Goal: Information Seeking & Learning: Learn about a topic

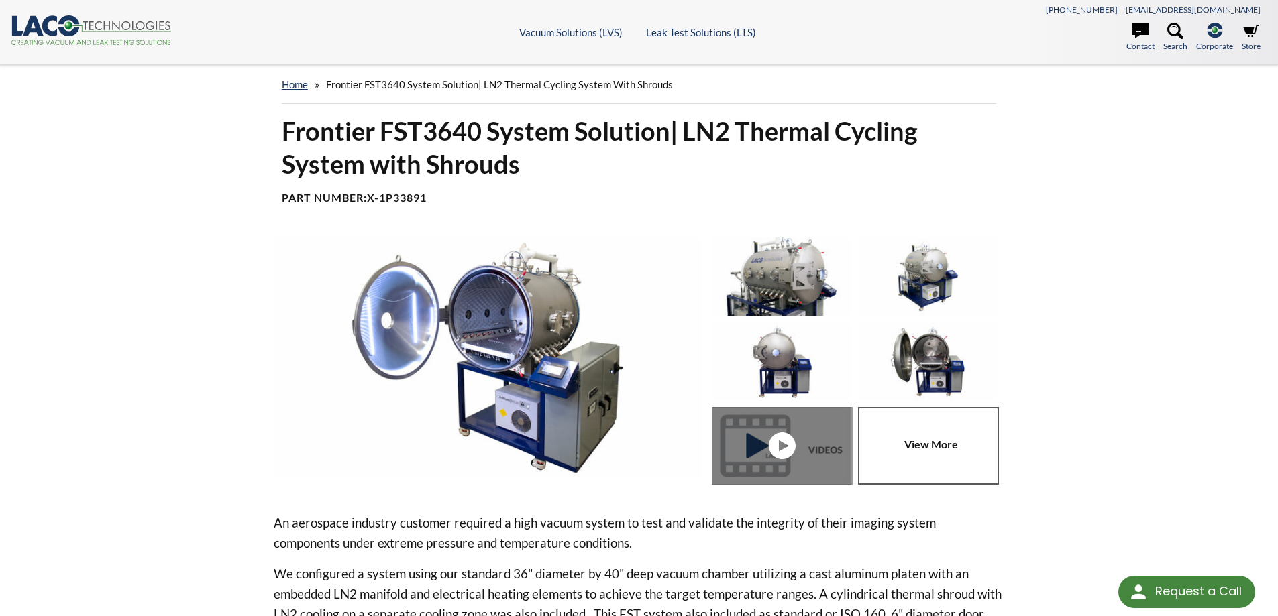
click at [463, 189] on div "Frontier FST3640 System Solution| LN2 Thermal Cycling System with Shrouds Part …" at bounding box center [639, 165] width 731 height 101
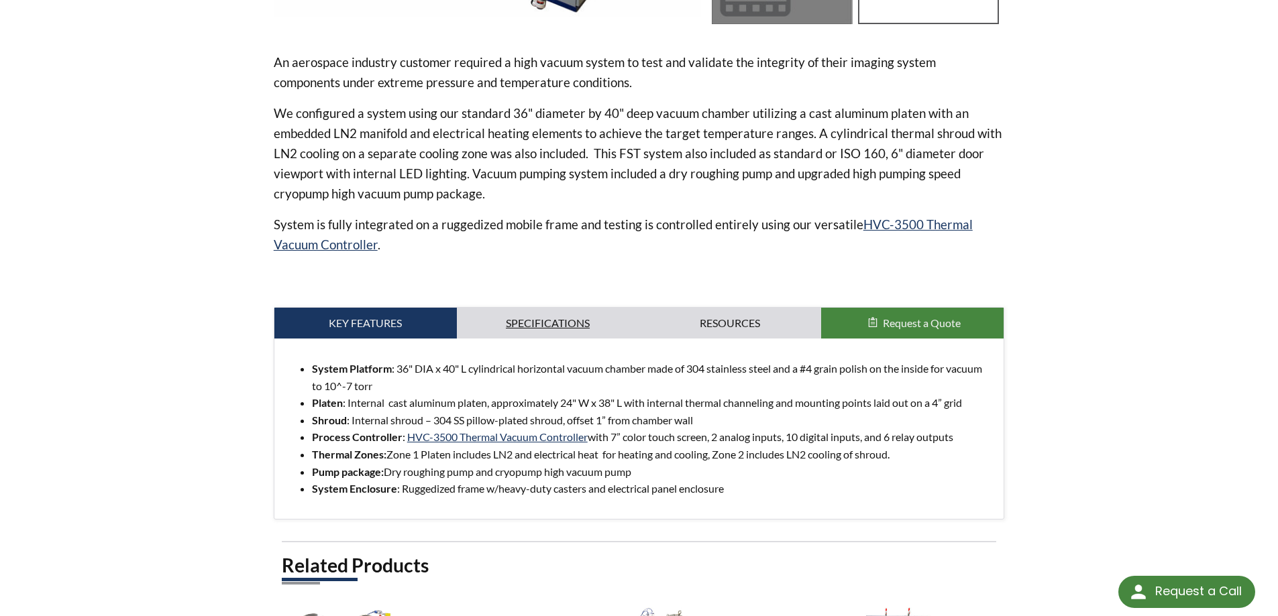
scroll to position [537, 0]
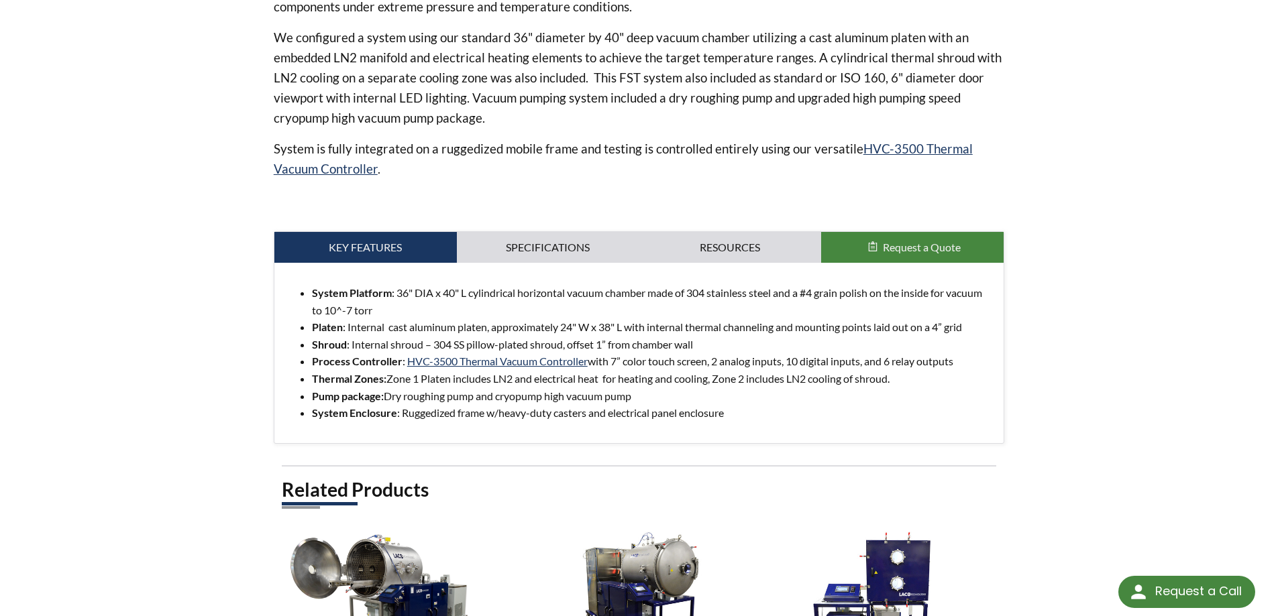
click at [573, 229] on div "An aerospace industry customer required a high vacuum system to test and valida…" at bounding box center [639, 72] width 731 height 743
click at [547, 261] on link "Specifications" at bounding box center [548, 247] width 182 height 31
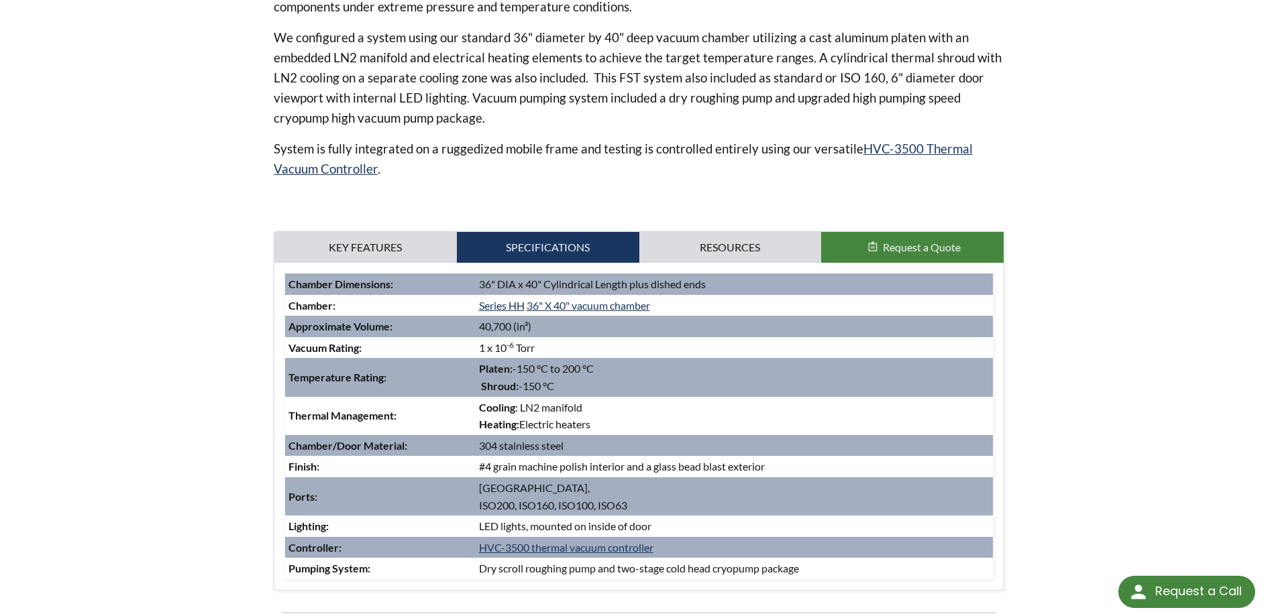
click at [318, 433] on td "Thermal Management:" at bounding box center [380, 416] width 190 height 38
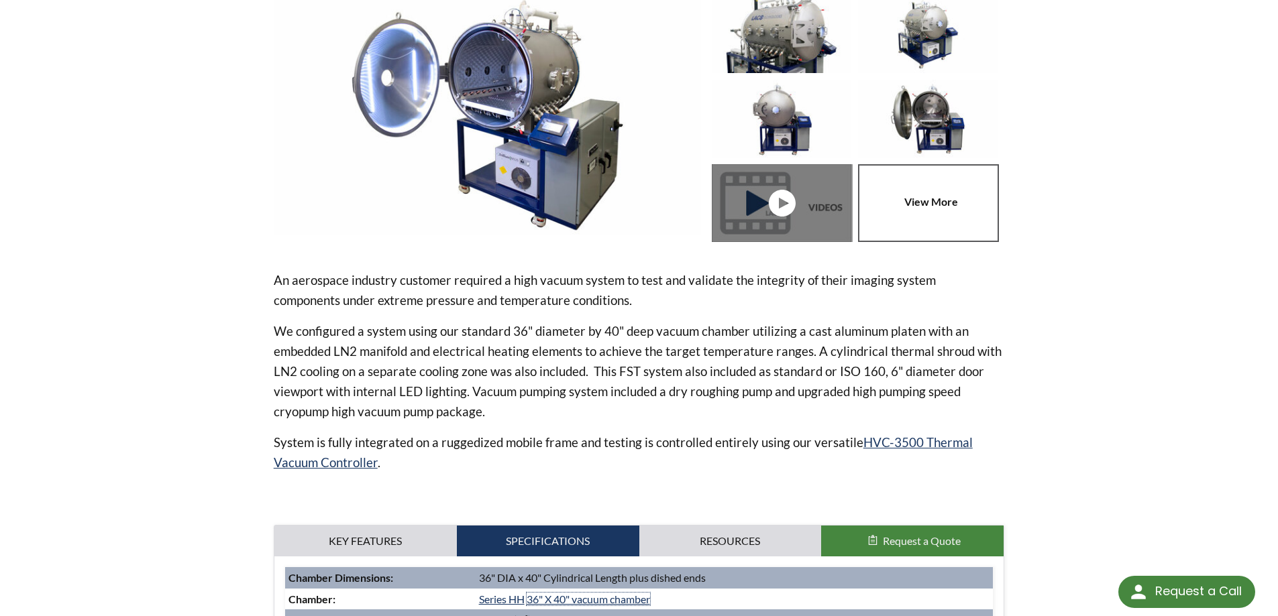
scroll to position [402, 0]
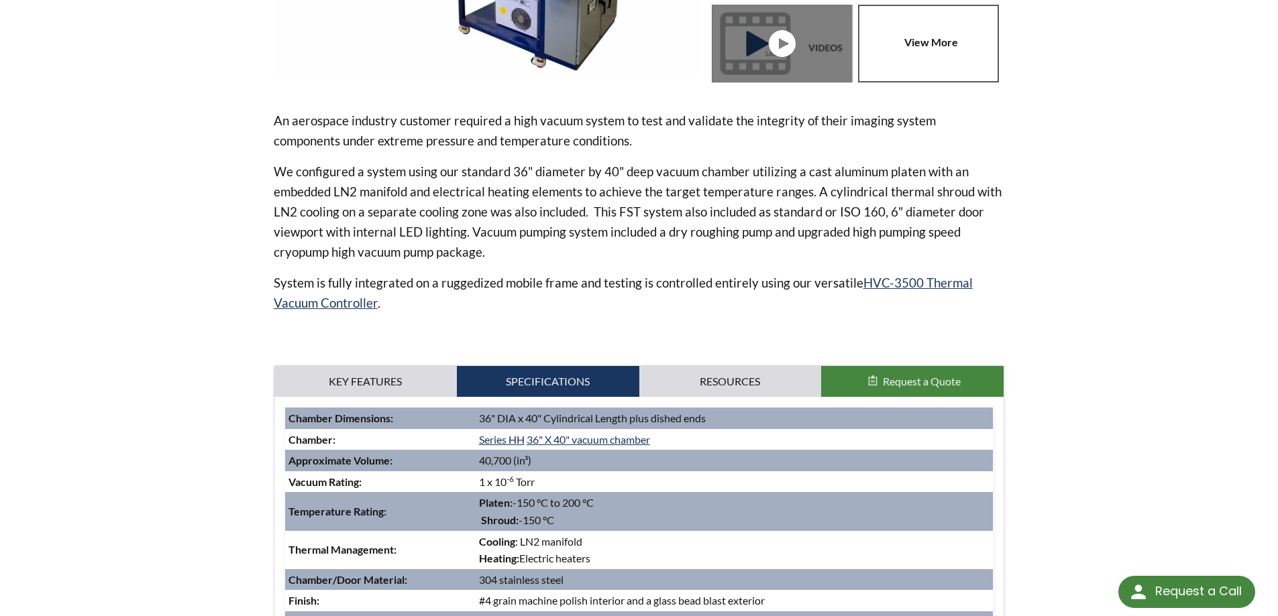
click at [943, 16] on link at bounding box center [931, 44] width 146 height 78
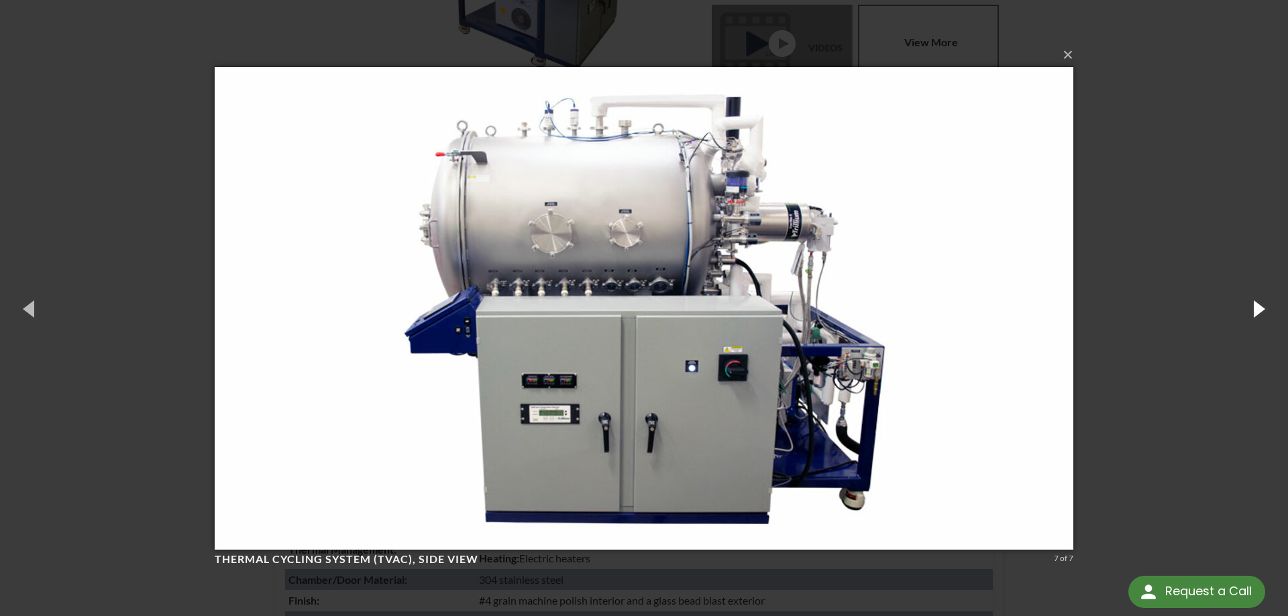
click at [1263, 309] on button "button" at bounding box center [1257, 309] width 60 height 74
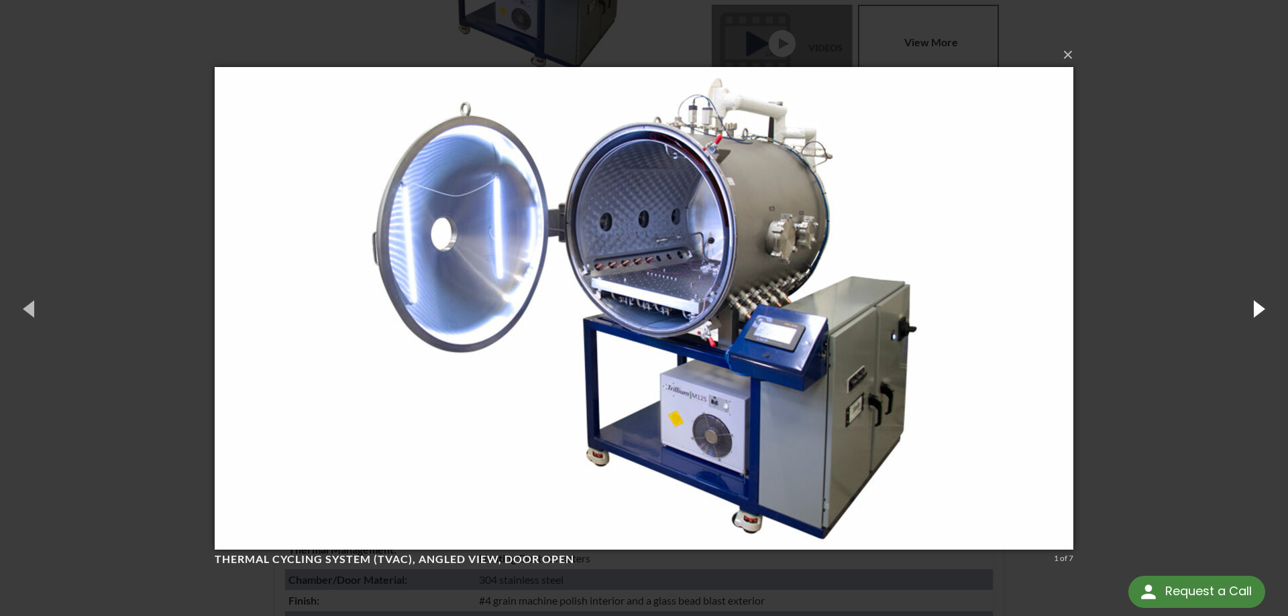
click at [1263, 309] on button "button" at bounding box center [1257, 309] width 60 height 74
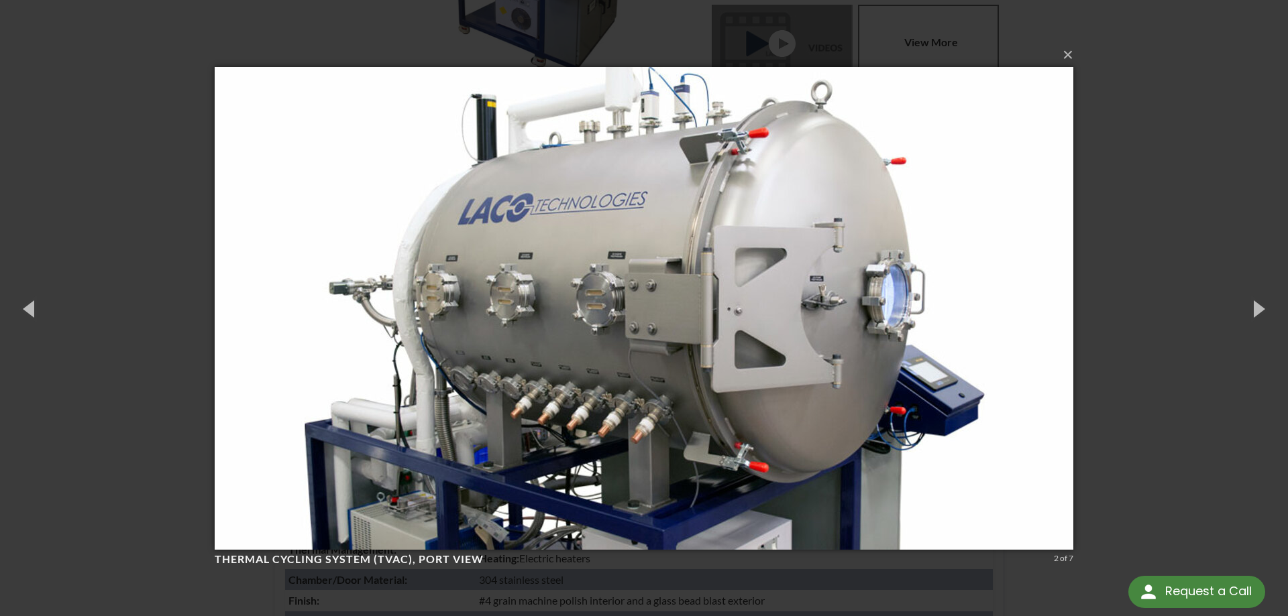
click at [1221, 230] on div "× Thermal Cycling System (TVAC), port view 2 of 7 Loading..." at bounding box center [644, 308] width 1288 height 616
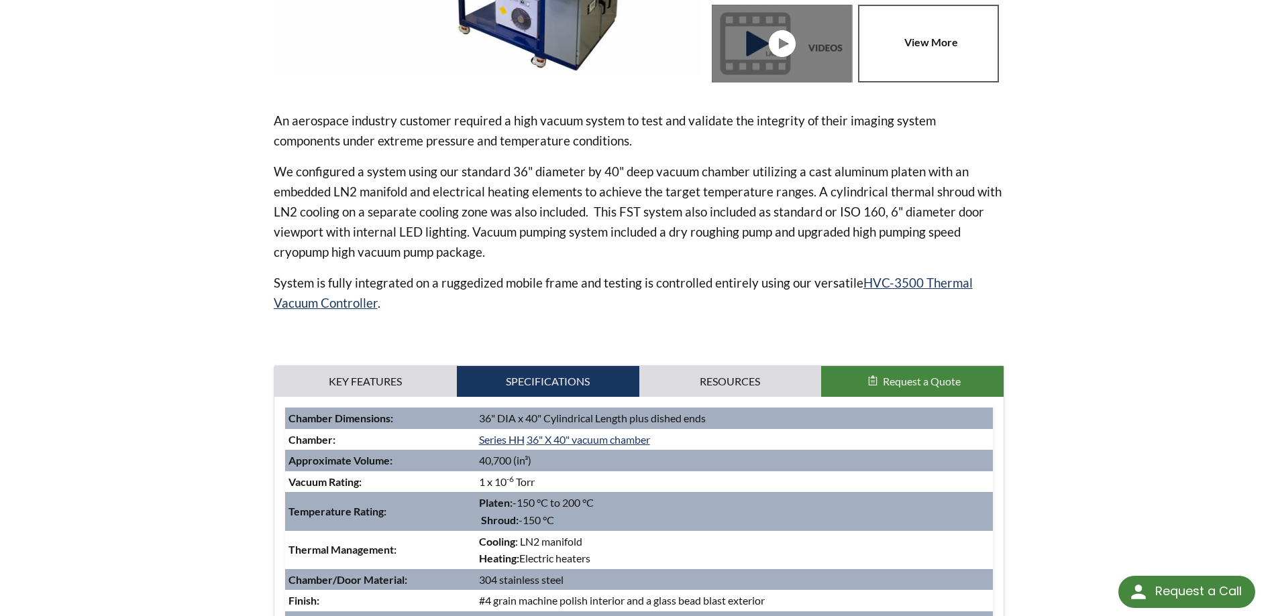
click at [531, 182] on p "We configured a system using our standard 36" diameter by 40" deep vacuum chamb…" at bounding box center [639, 212] width 731 height 101
click at [362, 197] on p "We configured a system using our standard 36" diameter by 40" deep vacuum chamb…" at bounding box center [639, 212] width 731 height 101
click at [444, 125] on p "An aerospace industry customer required a high vacuum system to test and valida…" at bounding box center [639, 131] width 731 height 40
click at [456, 140] on p "An aerospace industry customer required a high vacuum system to test and valida…" at bounding box center [639, 131] width 731 height 40
click at [480, 176] on p "We configured a system using our standard 36" diameter by 40" deep vacuum chamb…" at bounding box center [639, 212] width 731 height 101
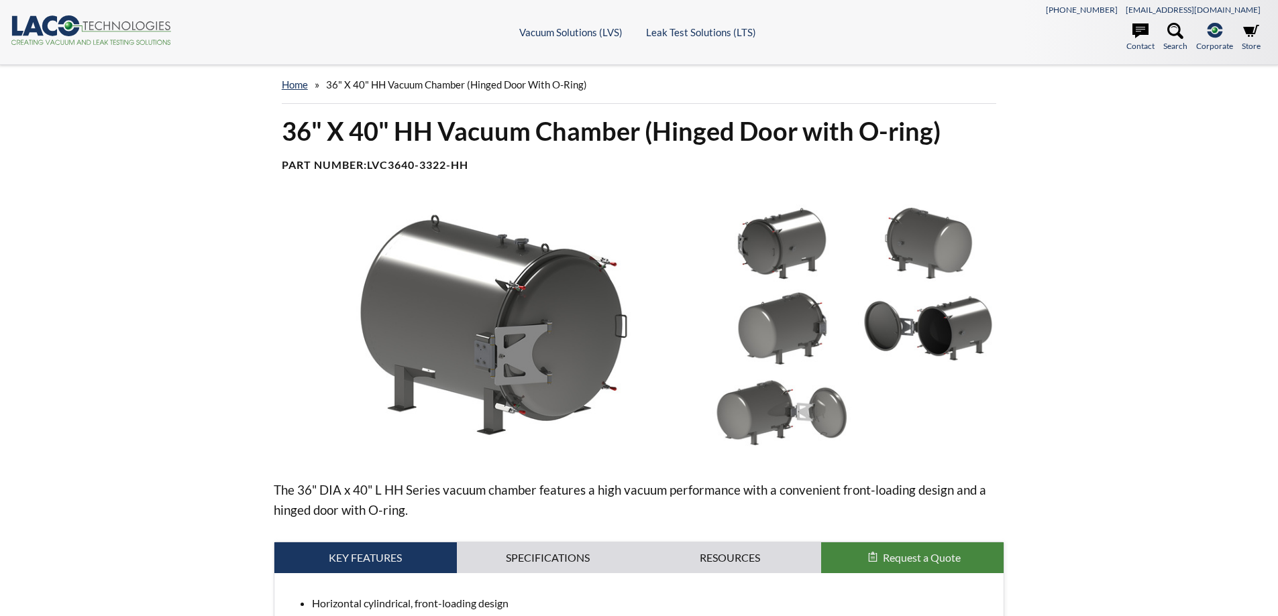
select select "Widget de idiomas del Traductor"
